Goal: Transaction & Acquisition: Download file/media

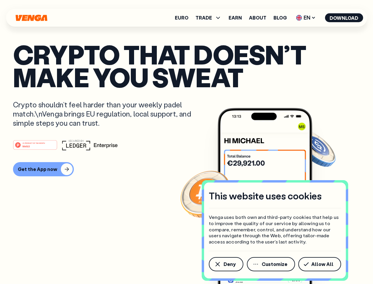
click at [187, 142] on div "#1 PRODUCT OF THE MONTH Web3" at bounding box center [186, 145] width 347 height 11
click at [226, 264] on span "Deny" at bounding box center [230, 264] width 12 height 5
click at [272, 264] on img at bounding box center [265, 207] width 95 height 198
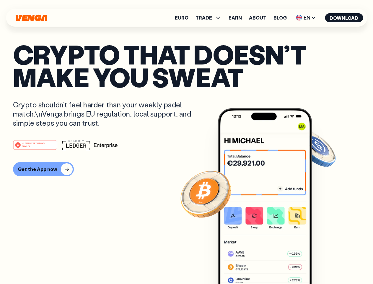
click at [321, 264] on article "Crypto that doesn’t make you sweat Crypto shouldn’t feel harder than your weekl…" at bounding box center [186, 154] width 347 height 222
click at [211, 18] on span "TRADE" at bounding box center [204, 17] width 17 height 5
click at [306, 18] on span "EN" at bounding box center [306, 17] width 24 height 9
click at [344, 18] on button "Download" at bounding box center [344, 17] width 38 height 9
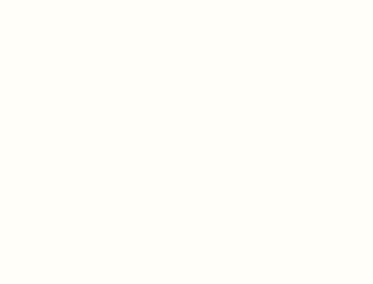
click at [43, 0] on html "This website uses cookies Venga uses both own and third-party cookies that help…" at bounding box center [186, 0] width 373 height 0
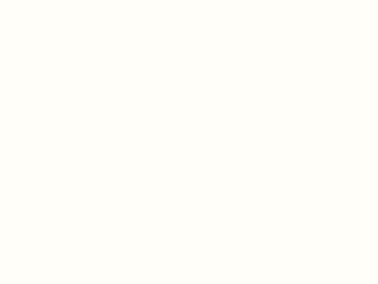
click at [36, 0] on html "This website uses cookies Venga uses both own and third-party cookies that help…" at bounding box center [189, 0] width 378 height 0
